Goal: Book appointment/travel/reservation

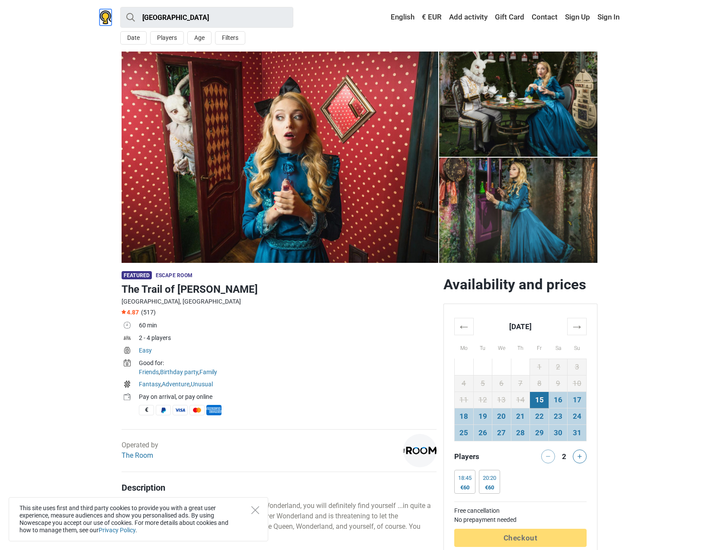
click at [105, 16] on img at bounding box center [106, 17] width 12 height 14
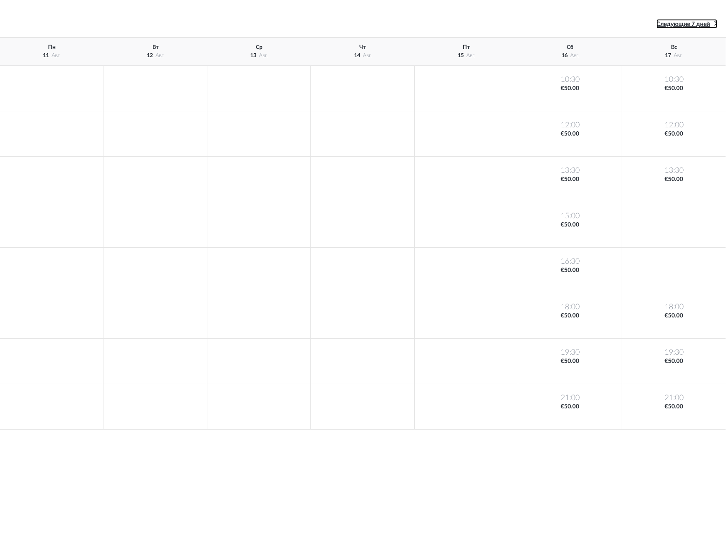
click at [709, 26] on span "Следующие 7 дней" at bounding box center [683, 24] width 54 height 6
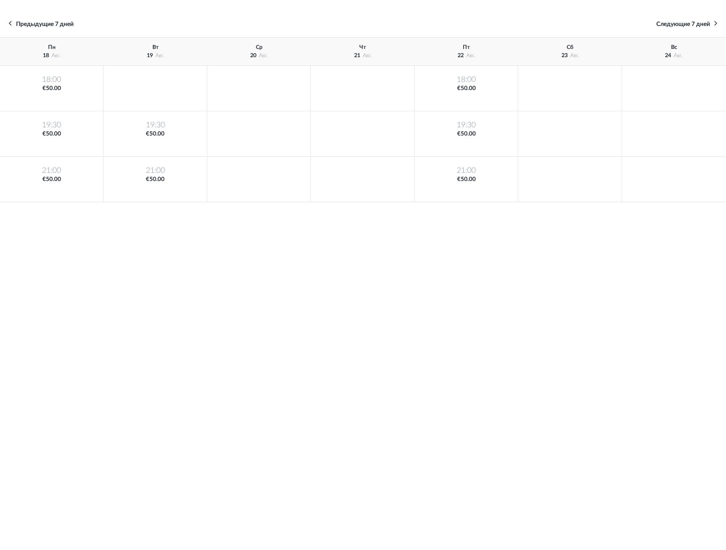
drag, startPoint x: 576, startPoint y: 146, endPoint x: 570, endPoint y: 152, distance: 9.2
click at [570, 152] on div at bounding box center [569, 133] width 103 height 45
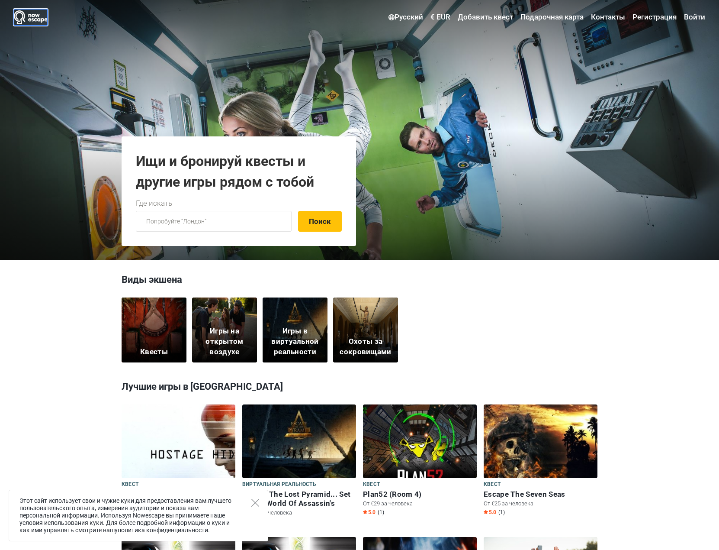
click at [31, 14] on img at bounding box center [31, 17] width 34 height 14
click at [161, 339] on div "Квесты" at bounding box center [154, 329] width 65 height 65
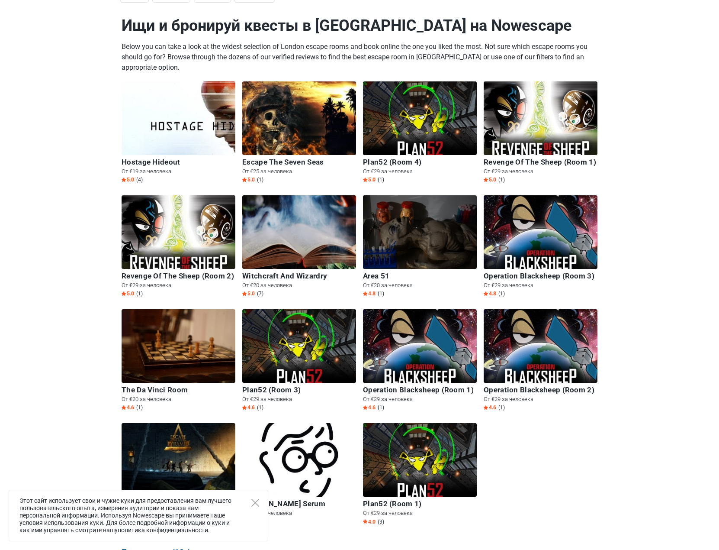
scroll to position [43, 0]
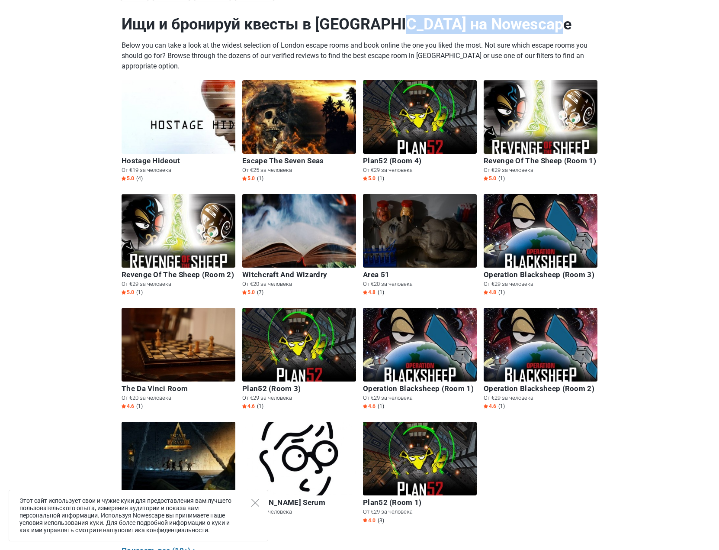
drag, startPoint x: 327, startPoint y: 22, endPoint x: 498, endPoint y: 29, distance: 171.1
click at [498, 29] on h1 "Ищи и бронируй квесты в [GEOGRAPHIC_DATA] на Nowescape" at bounding box center [360, 24] width 476 height 19
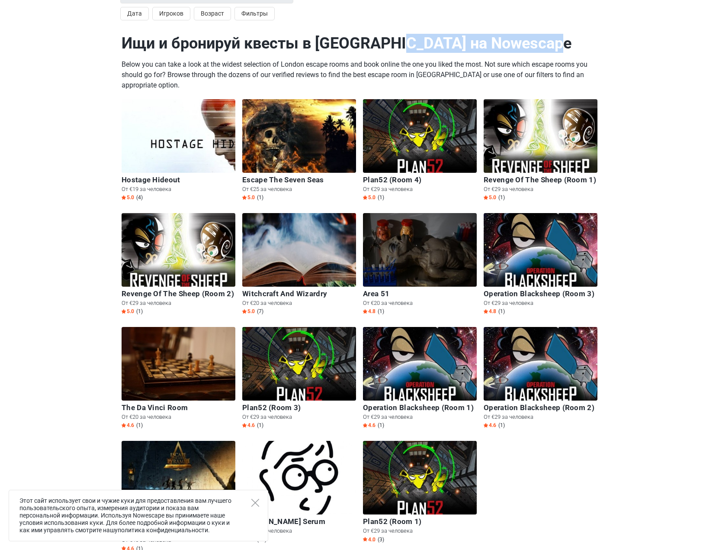
scroll to position [0, 0]
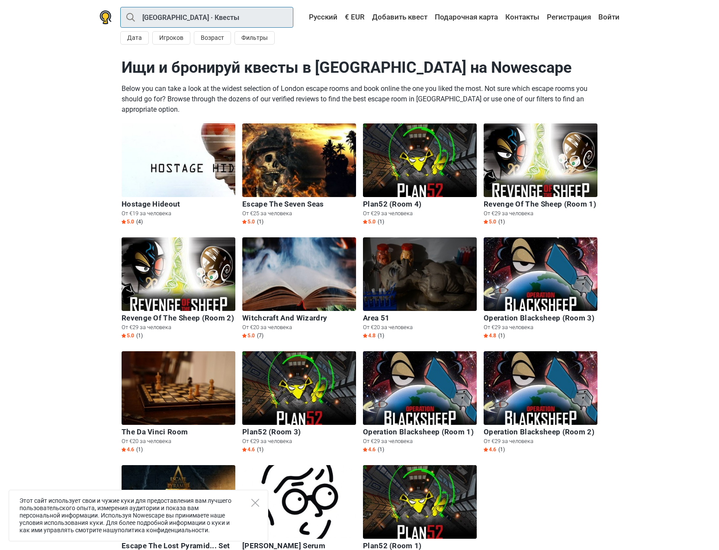
click at [203, 14] on input "[GEOGRAPHIC_DATA] · Квесты" at bounding box center [206, 17] width 173 height 21
type input "Лондон"
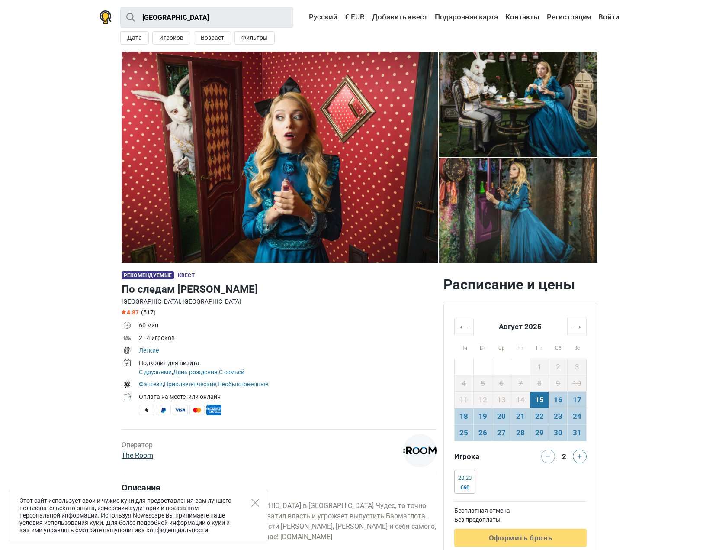
click at [149, 457] on link "The Room" at bounding box center [138, 455] width 32 height 8
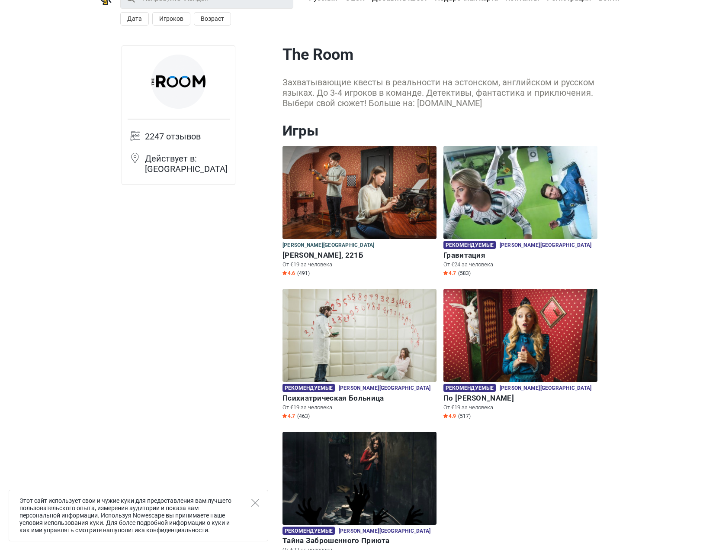
scroll to position [43, 0]
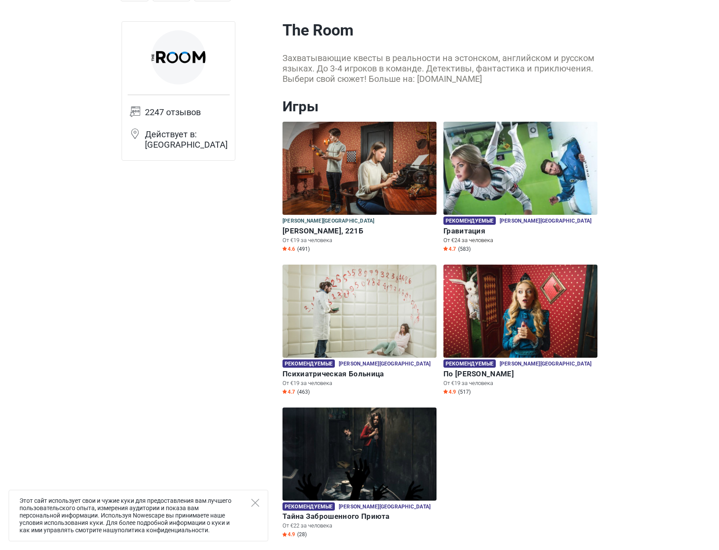
click at [516, 178] on img at bounding box center [521, 168] width 154 height 93
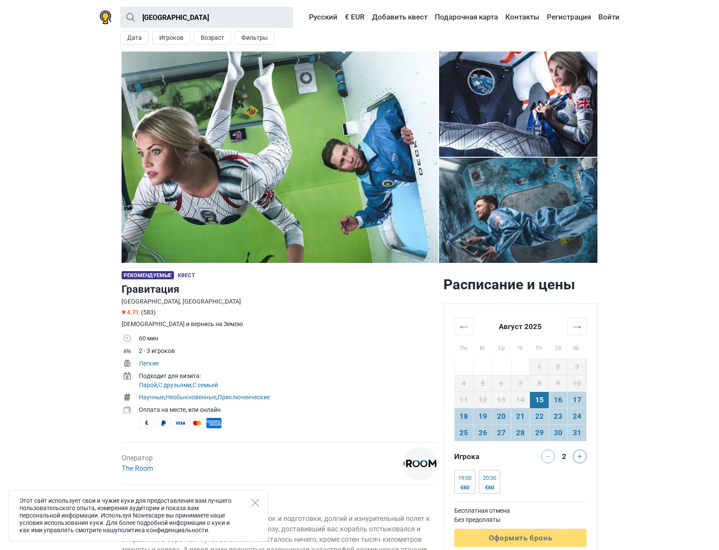
drag, startPoint x: 138, startPoint y: 349, endPoint x: 274, endPoint y: 353, distance: 135.1
click at [183, 353] on tr "2 - 3 игроков" at bounding box center [279, 351] width 315 height 13
